Goal: Transaction & Acquisition: Download file/media

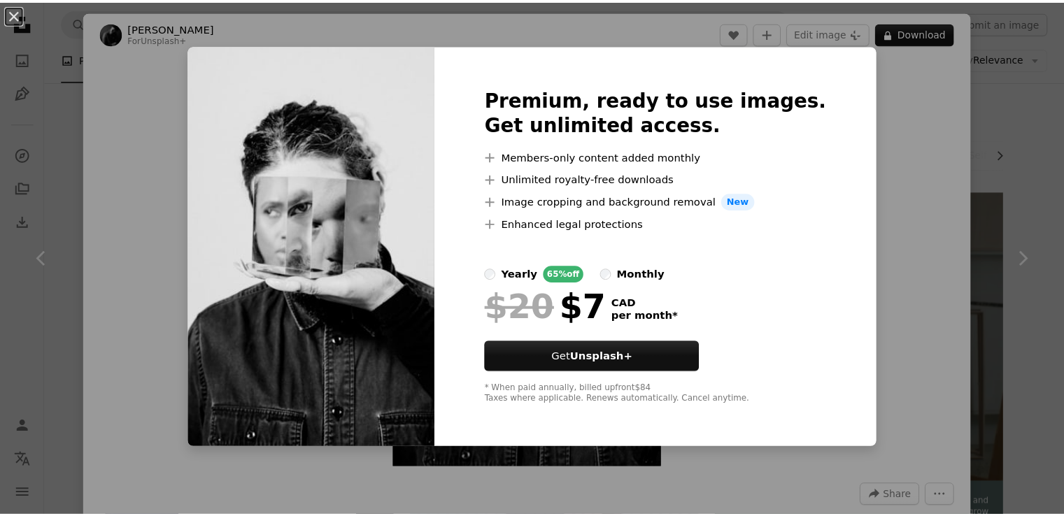
scroll to position [840, 0]
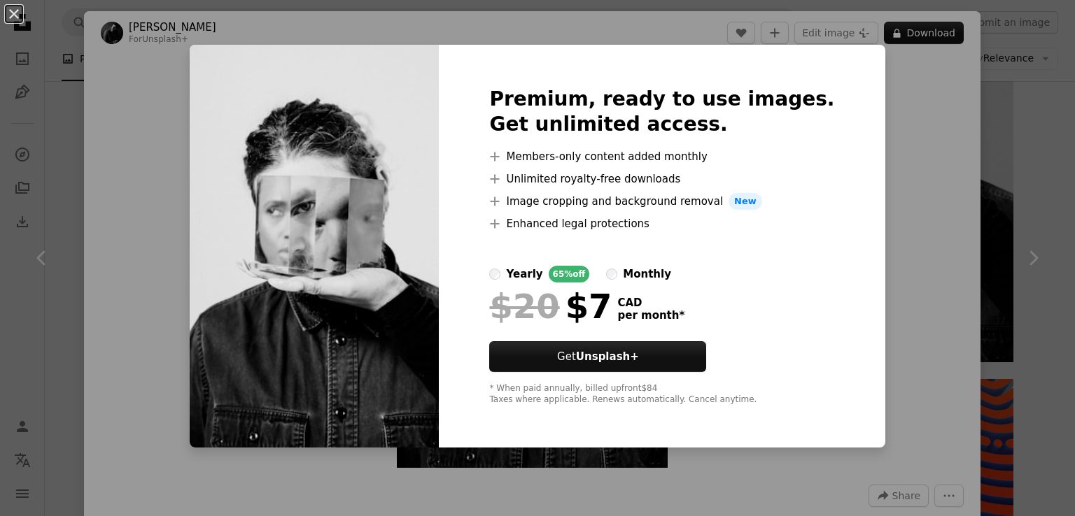
click at [899, 165] on div "An X shape Premium, ready to use images. Get unlimited access. A plus sign Memb…" at bounding box center [537, 258] width 1075 height 516
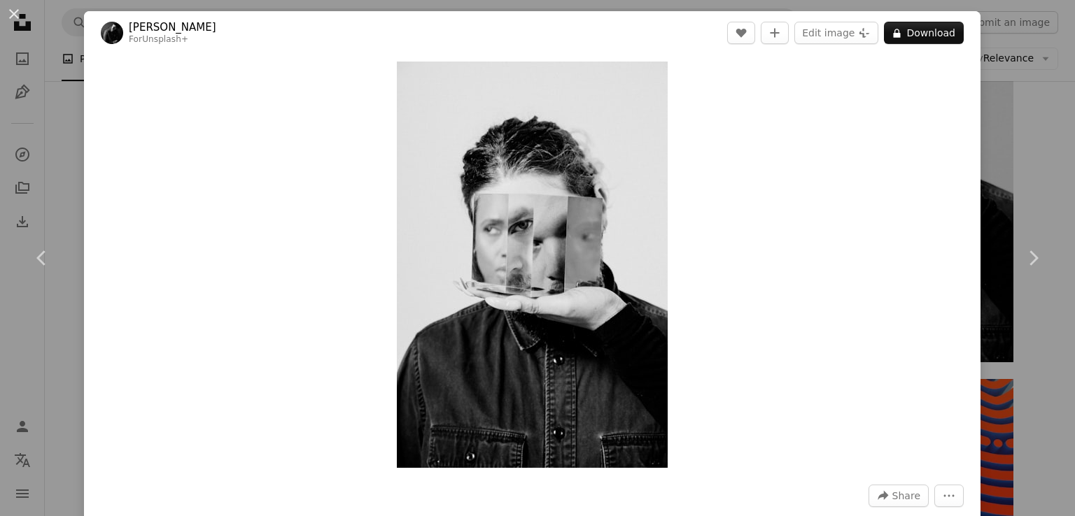
click at [9, 98] on div "An X shape Chevron left Chevron right [PERSON_NAME] For Unsplash+ A heart A plu…" at bounding box center [537, 258] width 1075 height 516
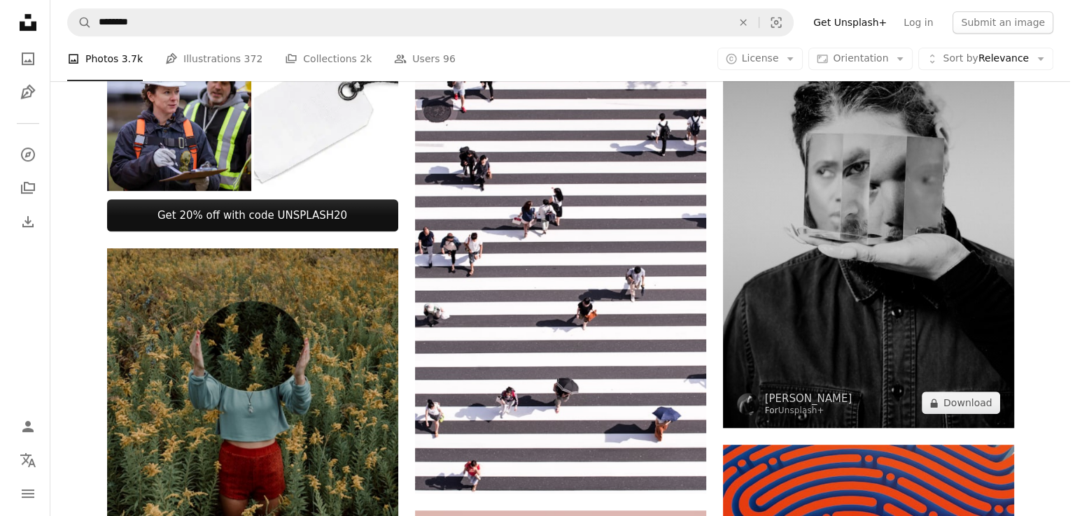
scroll to position [700, 0]
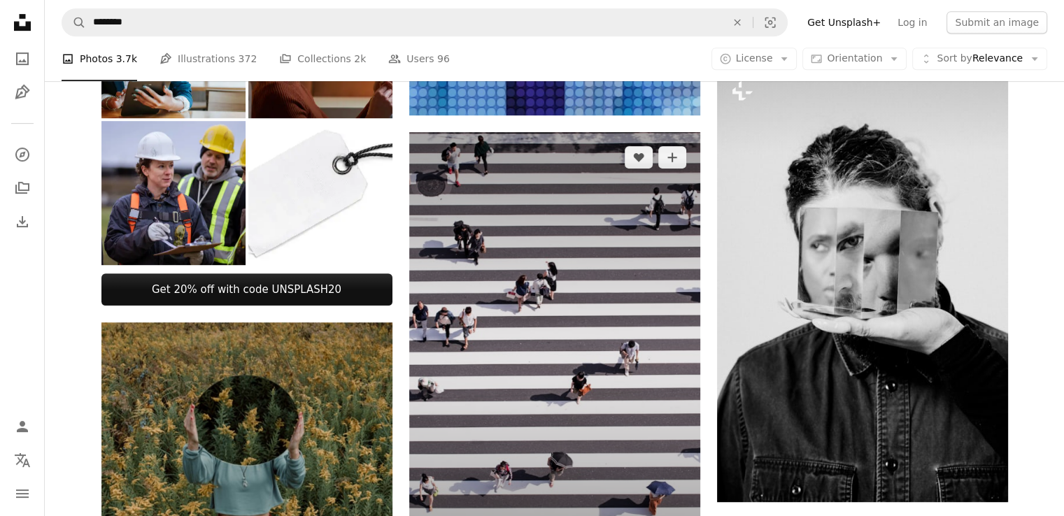
drag, startPoint x: 910, startPoint y: 234, endPoint x: 675, endPoint y: 312, distance: 247.2
click at [675, 312] on img at bounding box center [554, 350] width 291 height 436
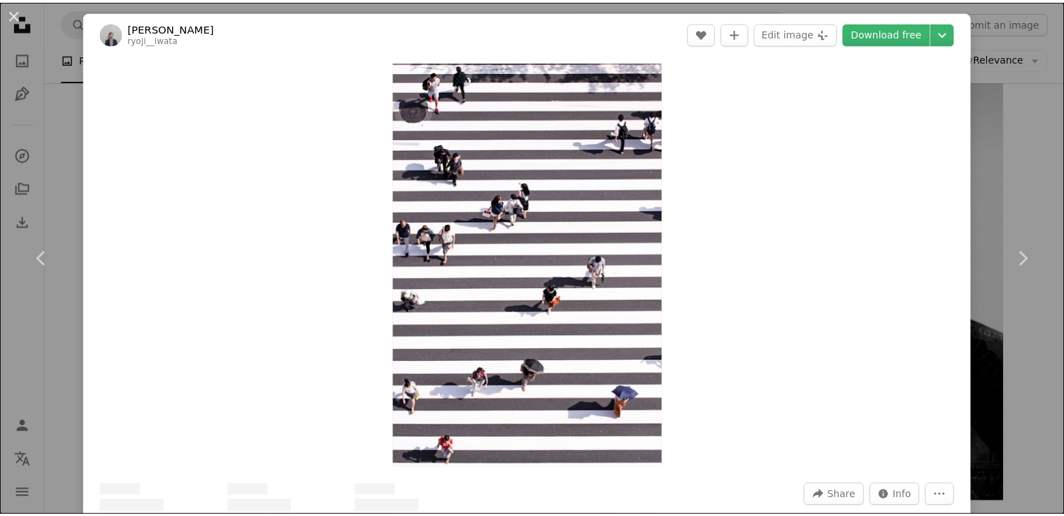
scroll to position [210, 0]
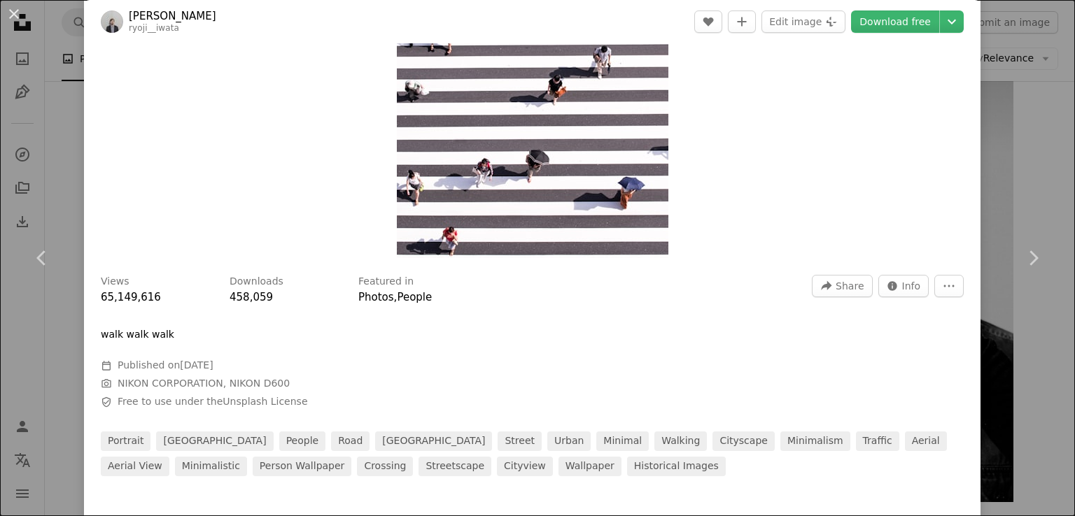
click at [48, 161] on div "An X shape Chevron left Chevron right [PERSON_NAME] ryoji__iwata A heart A plus…" at bounding box center [537, 258] width 1075 height 516
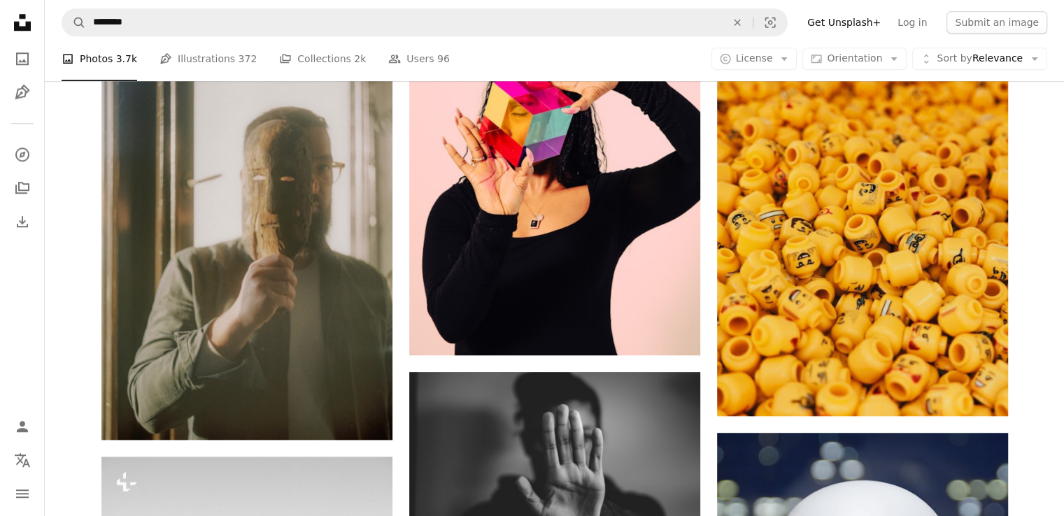
scroll to position [1400, 0]
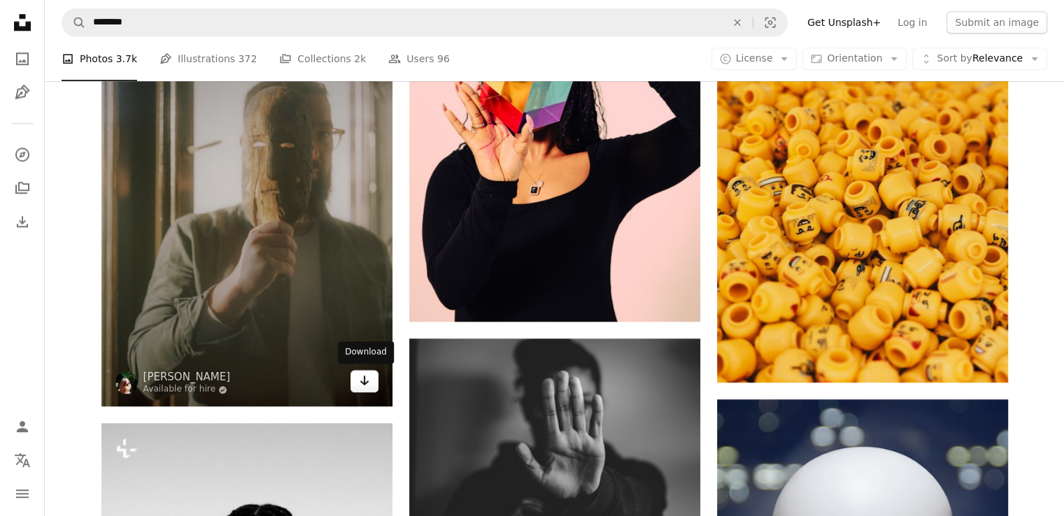
click at [374, 390] on link "Arrow pointing down" at bounding box center [365, 381] width 28 height 22
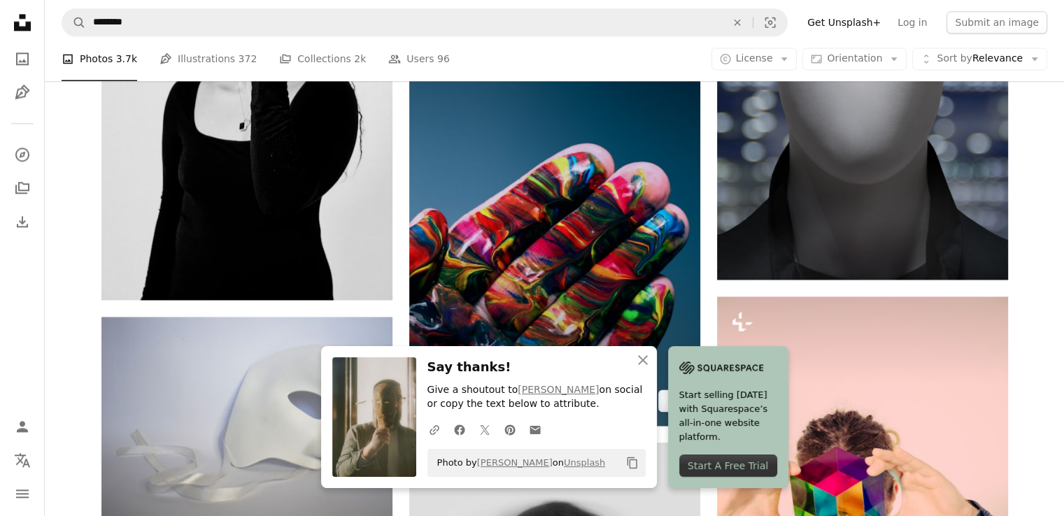
scroll to position [2099, 0]
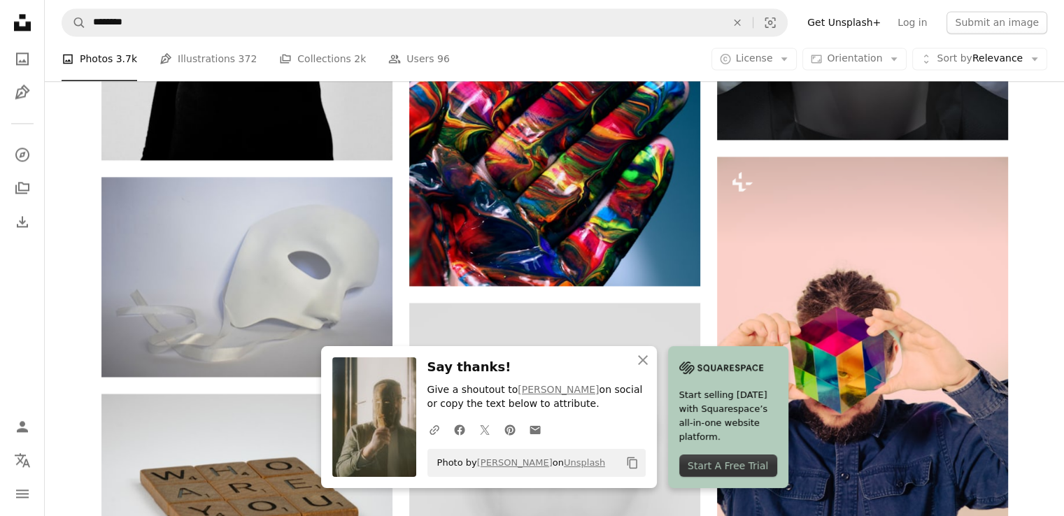
click at [745, 460] on div "Start A Free Trial" at bounding box center [728, 466] width 98 height 22
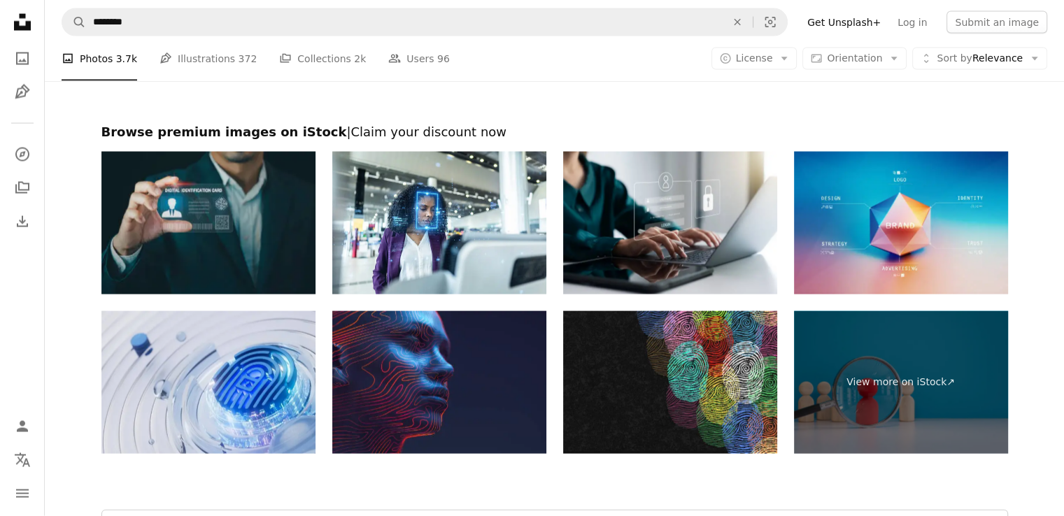
scroll to position [2939, 0]
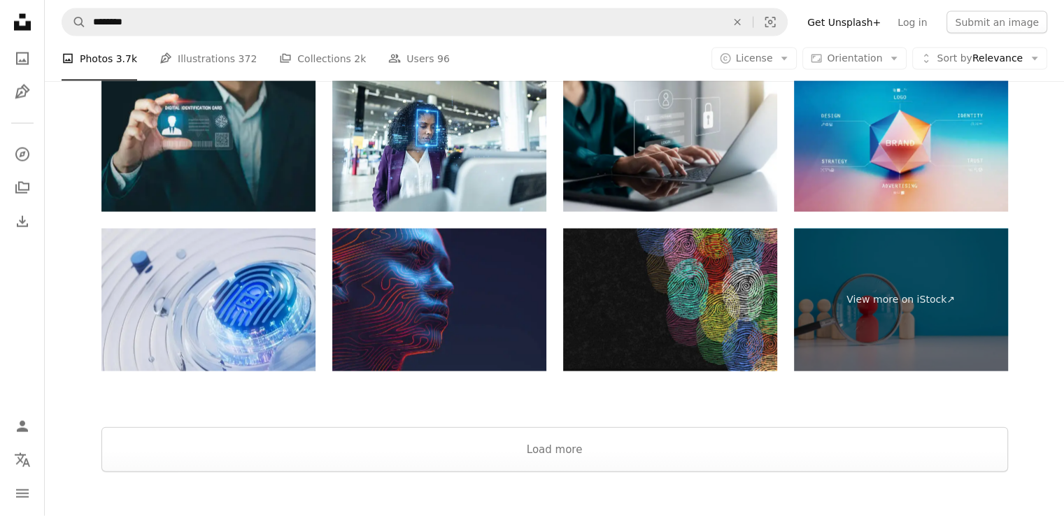
click at [738, 348] on img at bounding box center [670, 300] width 214 height 143
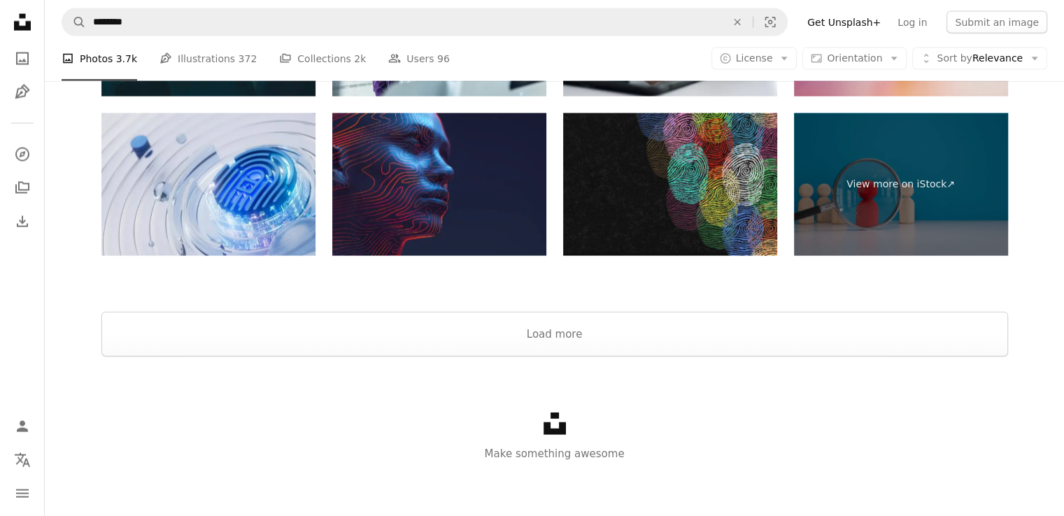
scroll to position [3056, 0]
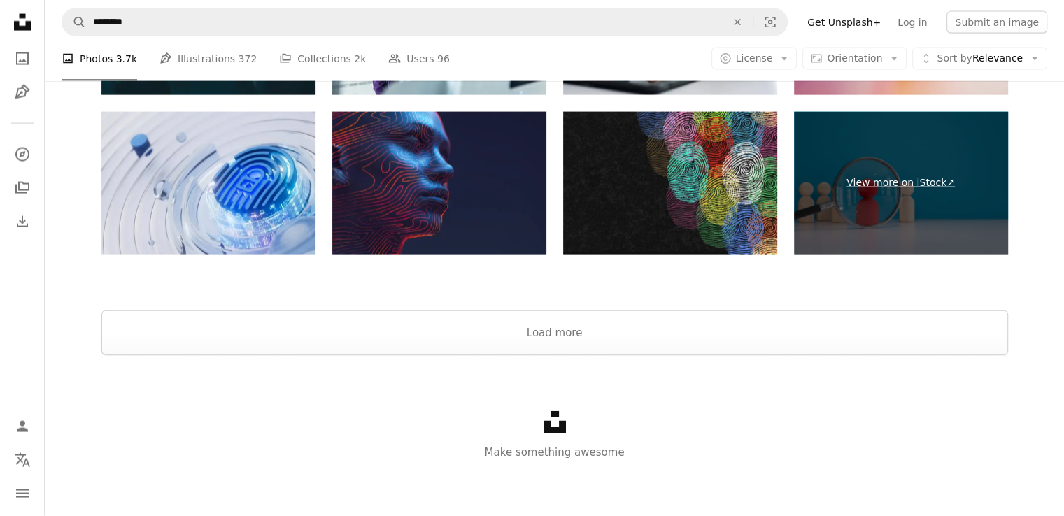
click at [840, 152] on link "View more on iStock ↗" at bounding box center [901, 183] width 214 height 143
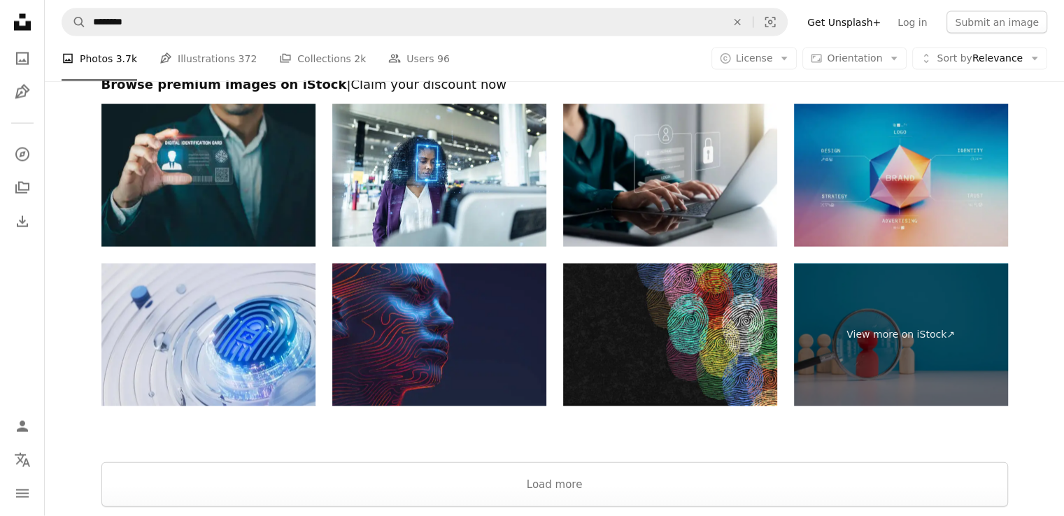
scroll to position [3009, 0]
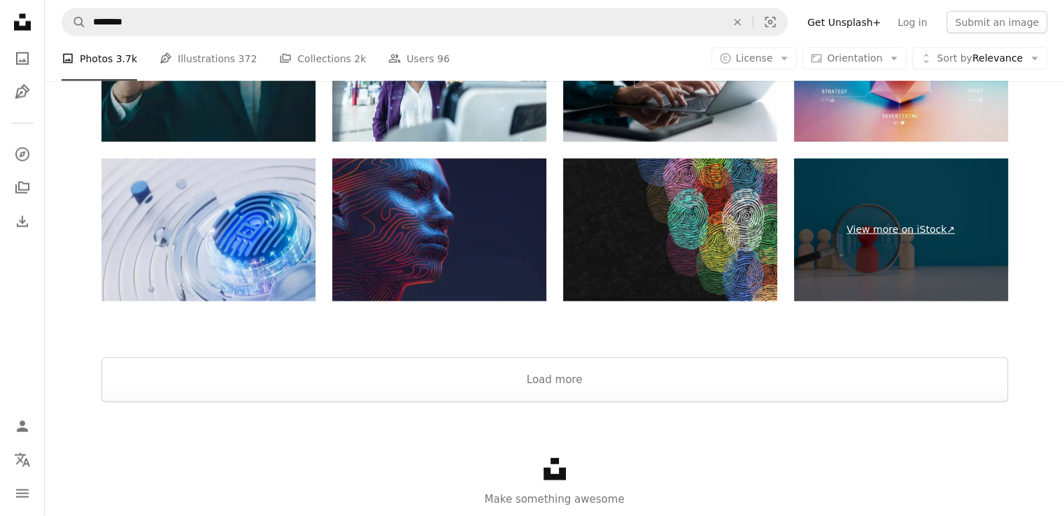
click at [929, 224] on link "View more on iStock ↗" at bounding box center [901, 230] width 214 height 143
